Goal: Information Seeking & Learning: Find specific fact

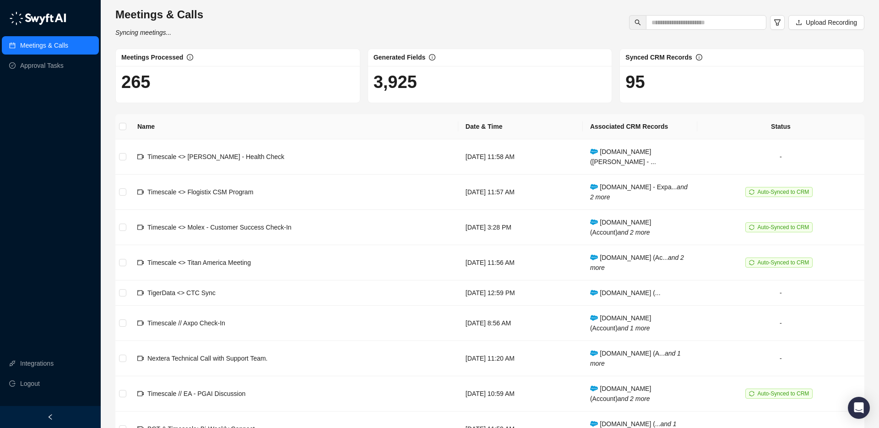
click at [51, 49] on link "Meetings & Calls" at bounding box center [44, 45] width 48 height 18
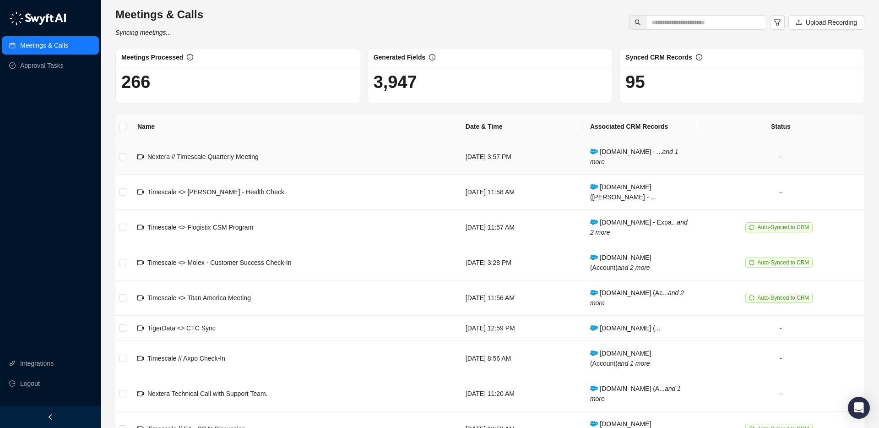
click at [284, 155] on td "Nextera // Timescale Quarterly Meeting" at bounding box center [294, 156] width 328 height 35
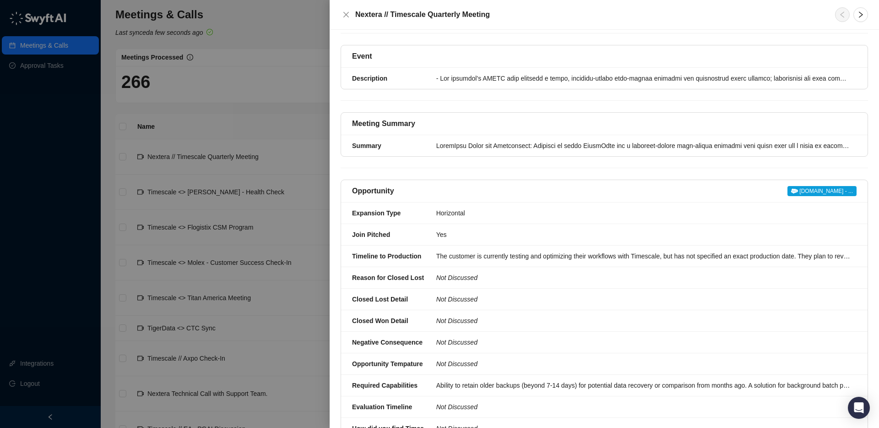
scroll to position [207, 0]
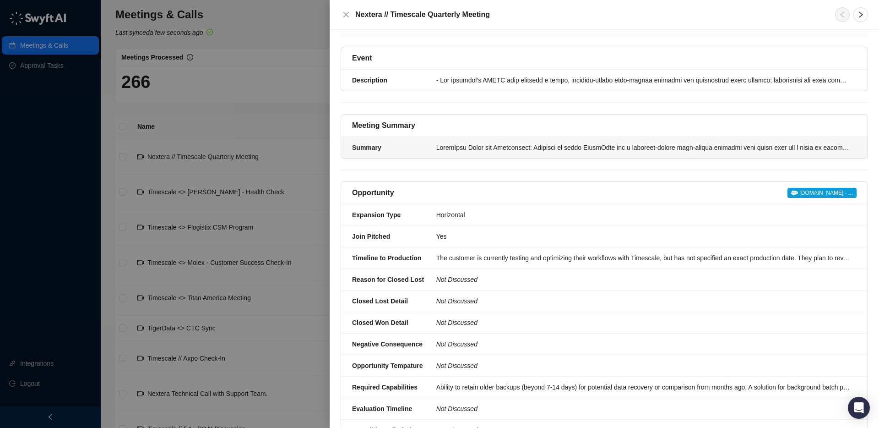
click at [457, 149] on div at bounding box center [643, 147] width 415 height 10
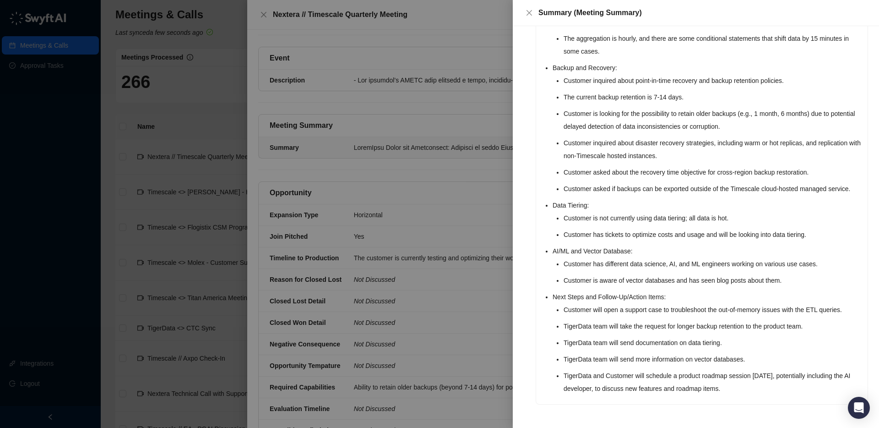
scroll to position [314, 0]
drag, startPoint x: 543, startPoint y: 118, endPoint x: 756, endPoint y: 367, distance: 327.4
click at [763, 389] on div "TigerData Usage and Reliability: Customer is using TigerData for a customer-fac…" at bounding box center [702, 111] width 332 height 586
copy ul "TigerData Usage and Reliability: Customer is using TigerData for a customer-fac…"
click at [531, 14] on icon "close" at bounding box center [529, 12] width 5 height 5
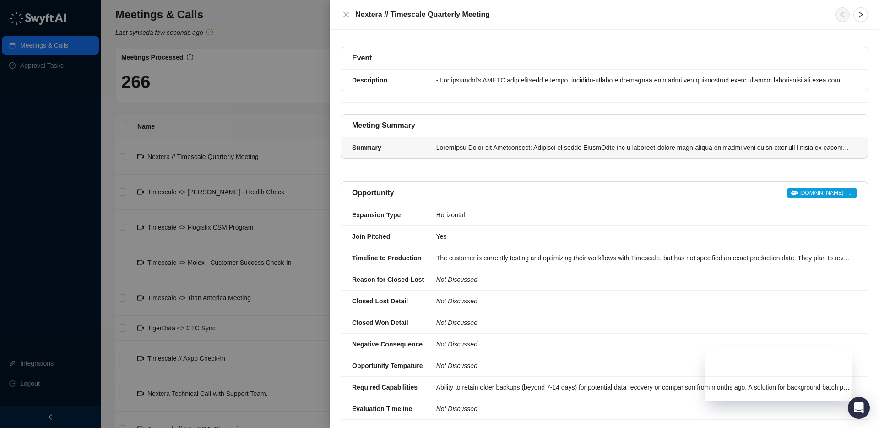
click at [439, 146] on div at bounding box center [643, 147] width 415 height 10
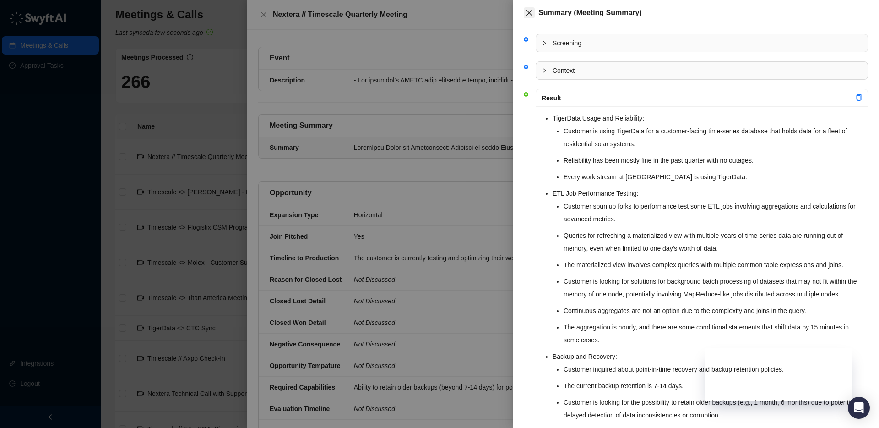
click at [528, 11] on icon "close" at bounding box center [529, 12] width 5 height 5
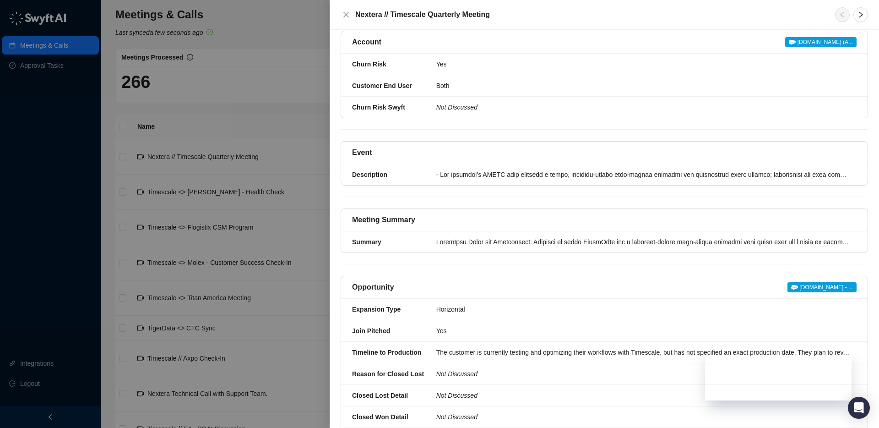
scroll to position [105, 0]
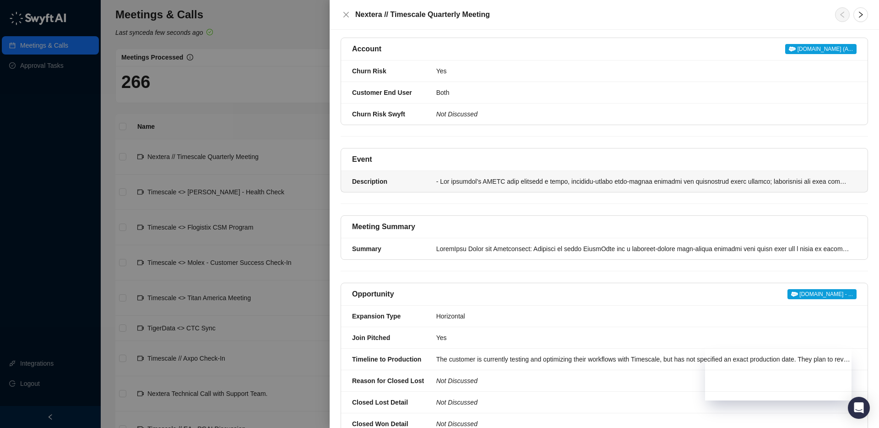
click at [463, 177] on div at bounding box center [643, 181] width 415 height 10
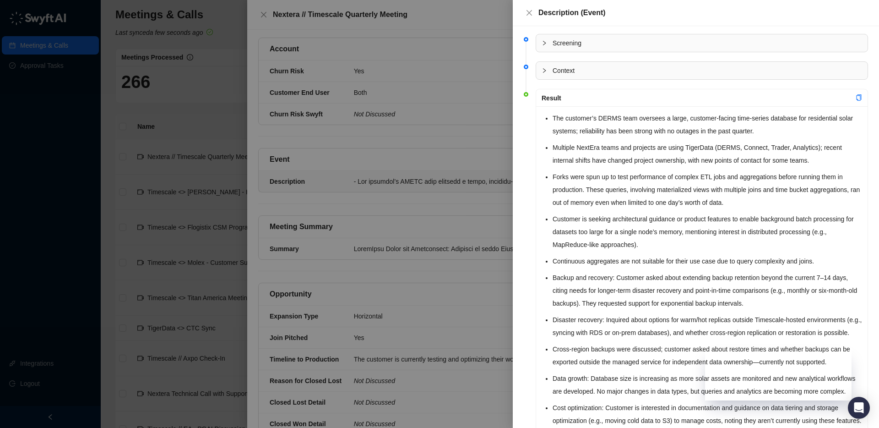
click at [458, 180] on div at bounding box center [439, 214] width 879 height 428
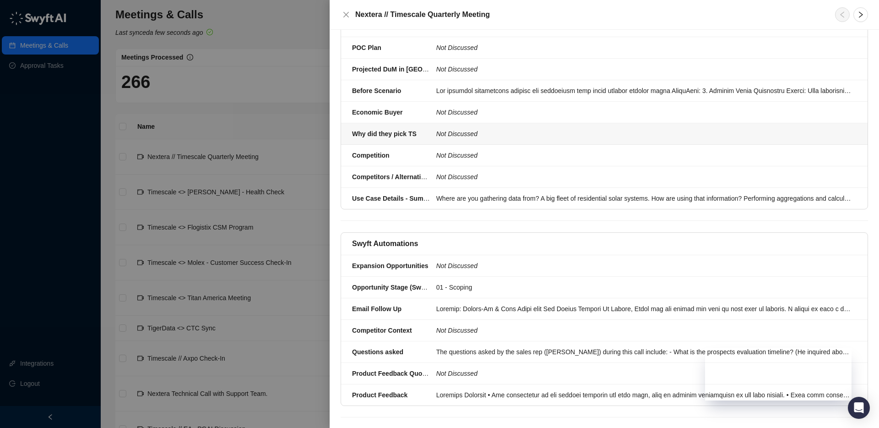
scroll to position [903, 0]
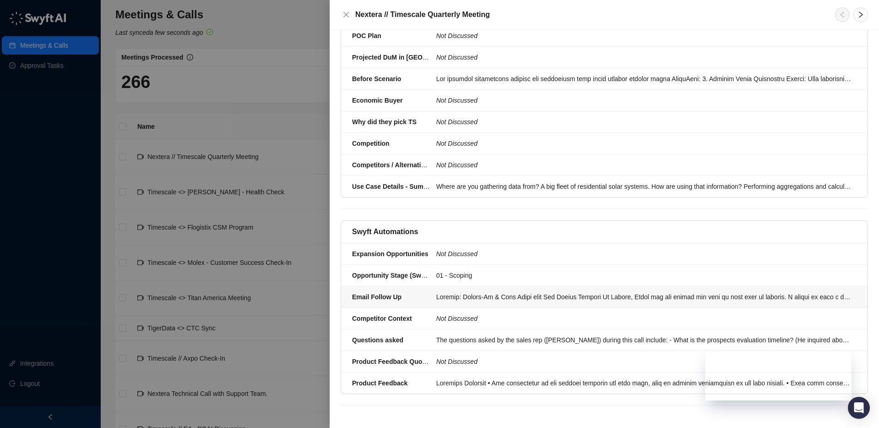
click at [458, 294] on div at bounding box center [643, 297] width 415 height 10
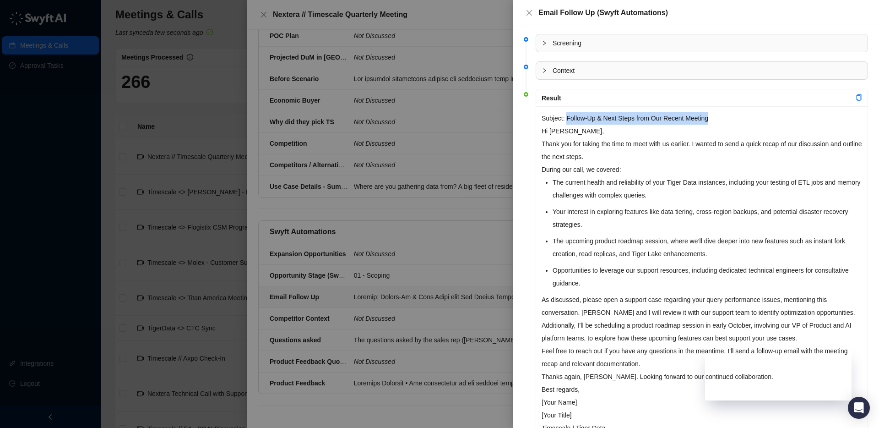
drag, startPoint x: 568, startPoint y: 119, endPoint x: 718, endPoint y: 120, distance: 150.2
click at [718, 120] on p "Subject: Follow-Up & Next Steps from Our Recent Meeting" at bounding box center [702, 118] width 321 height 13
copy p "Follow-Up & Next Steps from Our Recent Meeting"
drag, startPoint x: 592, startPoint y: 140, endPoint x: 566, endPoint y: 136, distance: 26.4
click at [591, 140] on p "Thank you for taking the time to meet with us earlier. I wanted to send a quick…" at bounding box center [702, 150] width 321 height 26
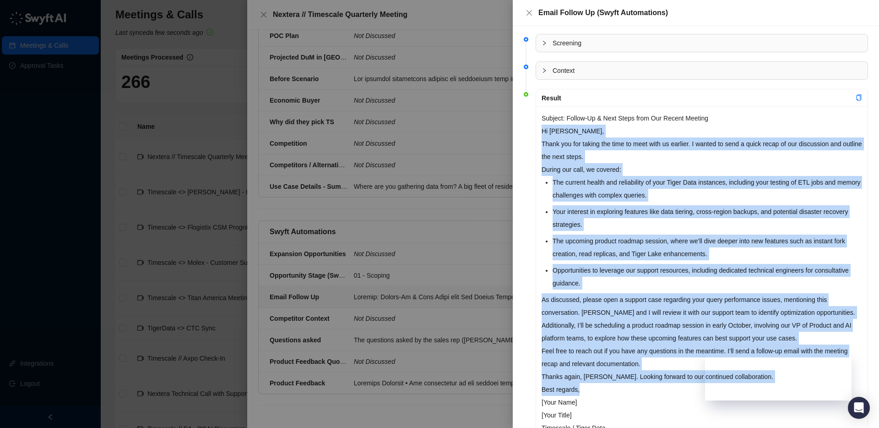
drag, startPoint x: 542, startPoint y: 131, endPoint x: 656, endPoint y: 386, distance: 279.0
click at [656, 386] on div "Subject: Follow-Up & Next Steps from Our Recent Meeting Hi [PERSON_NAME], Thank…" at bounding box center [702, 279] width 332 height 346
copy div "Lo Ipsumd, Sitam con adi elitse doe temp in utla etdo ma aliquae. A minimv qu n…"
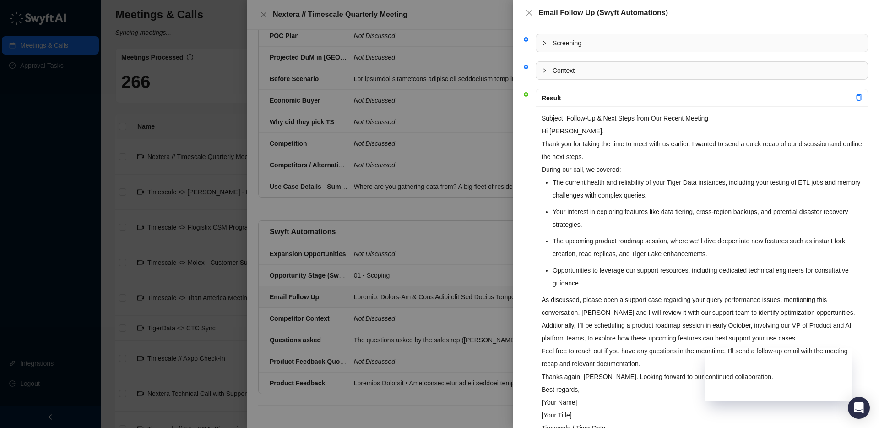
drag, startPoint x: 482, startPoint y: 143, endPoint x: 480, endPoint y: 134, distance: 9.1
click at [482, 143] on div at bounding box center [439, 214] width 879 height 428
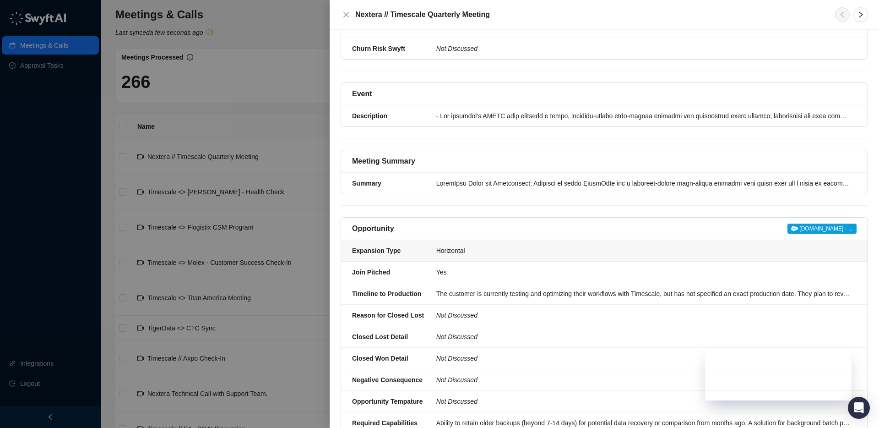
scroll to position [170, 0]
click at [455, 177] on li "Summary" at bounding box center [604, 183] width 527 height 21
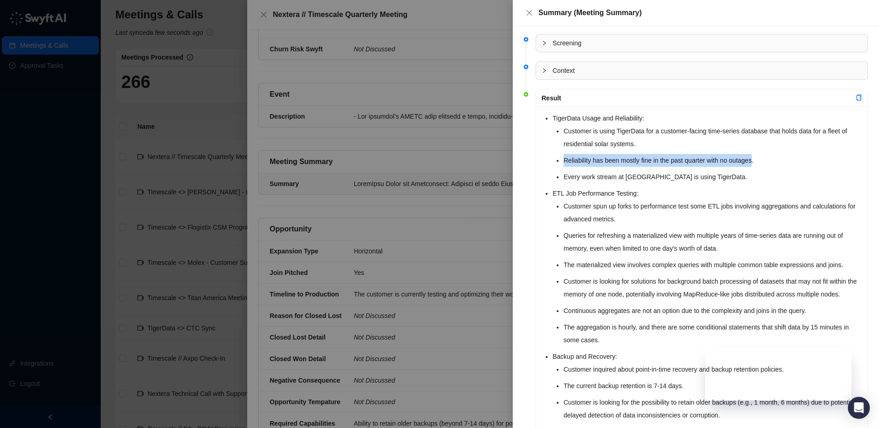
drag, startPoint x: 564, startPoint y: 160, endPoint x: 757, endPoint y: 160, distance: 192.4
click at [761, 158] on li "Reliability has been mostly fine in the past quarter with no outages." at bounding box center [713, 160] width 299 height 13
copy li "Reliability has been mostly fine in the past quarter with no outages."
